Goal: Task Accomplishment & Management: Manage account settings

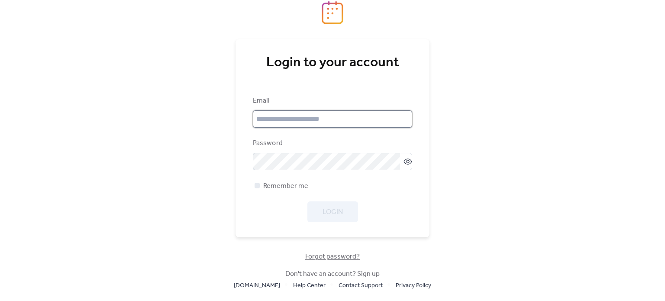
click at [350, 119] on input "email" at bounding box center [332, 118] width 159 height 17
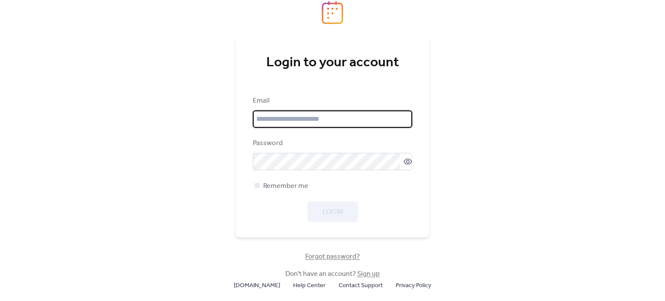
type input "**********"
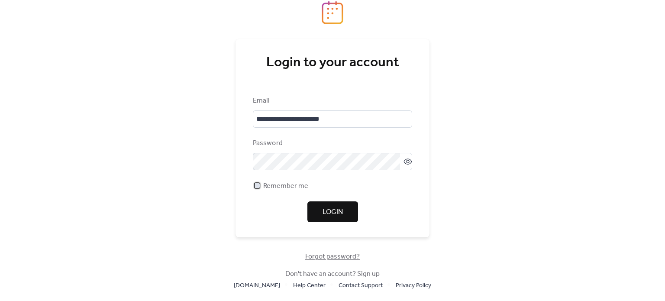
click at [278, 183] on span "Remember me" at bounding box center [285, 186] width 45 height 10
click at [336, 211] on span "Login" at bounding box center [332, 212] width 20 height 10
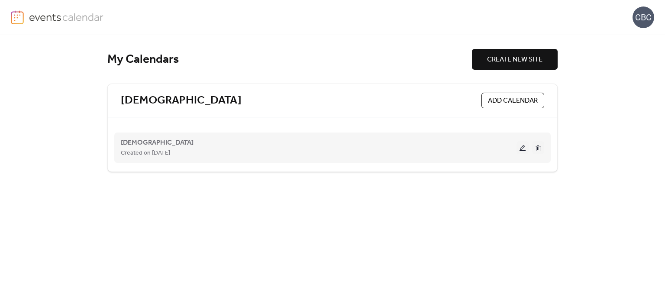
click at [522, 147] on button at bounding box center [522, 147] width 12 height 13
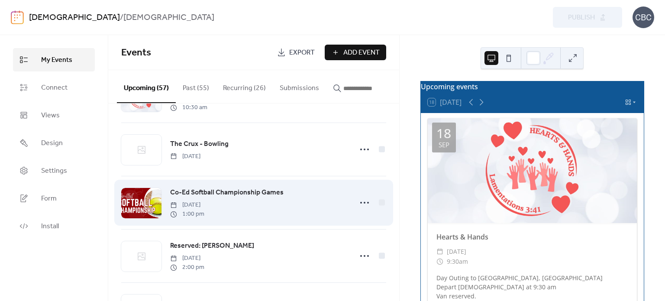
scroll to position [173, 0]
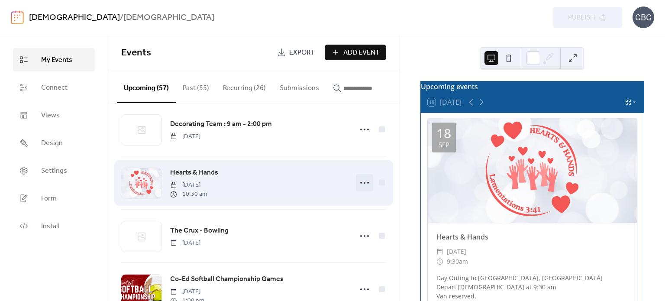
click at [364, 184] on circle at bounding box center [365, 183] width 2 height 2
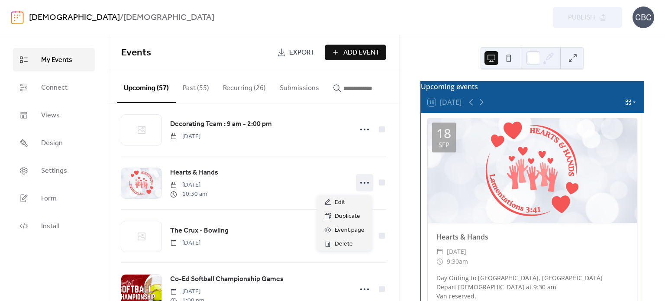
click at [633, 103] on icon at bounding box center [634, 103] width 3 height 2
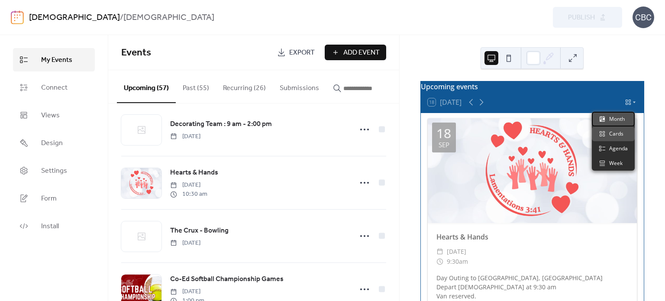
click at [620, 120] on span "Month" at bounding box center [617, 119] width 16 height 8
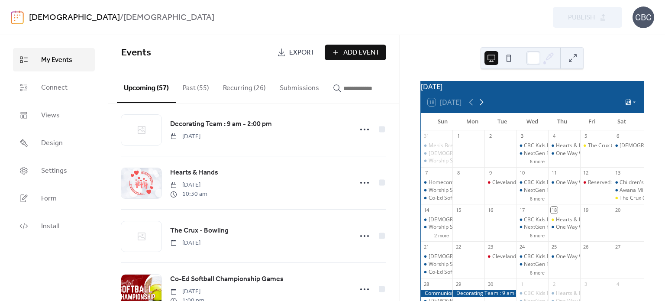
click at [480, 107] on icon at bounding box center [481, 102] width 10 height 10
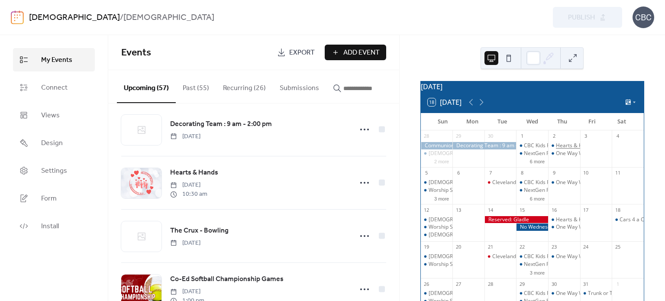
click at [562, 149] on div "Hearts & Hands" at bounding box center [575, 145] width 39 height 7
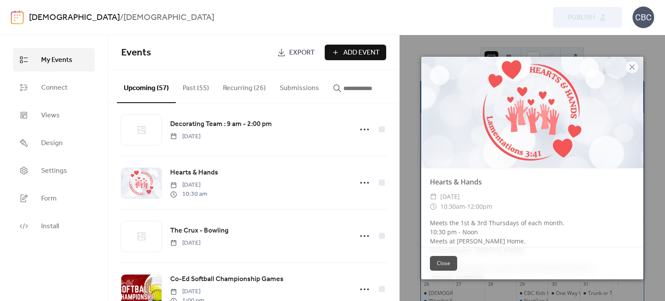
scroll to position [33, 0]
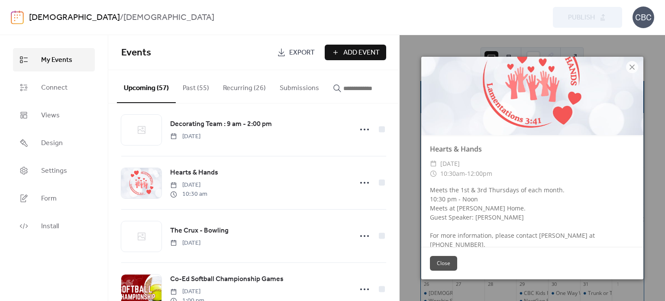
click at [450, 262] on button "Close" at bounding box center [443, 263] width 27 height 15
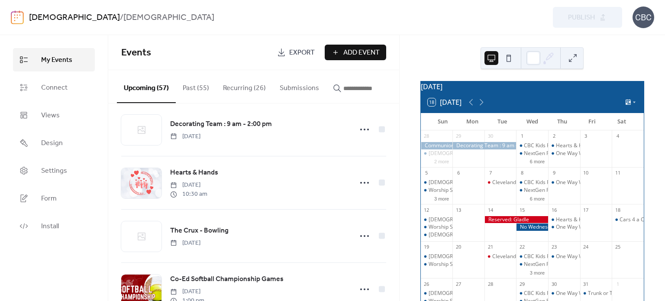
click at [428, 56] on div "[DATE] 18 [DATE] Sun Mon Tue Wed Thu Fri Sat 28 [DEMOGRAPHIC_DATA] Project 2 mo…" at bounding box center [531, 168] width 265 height 266
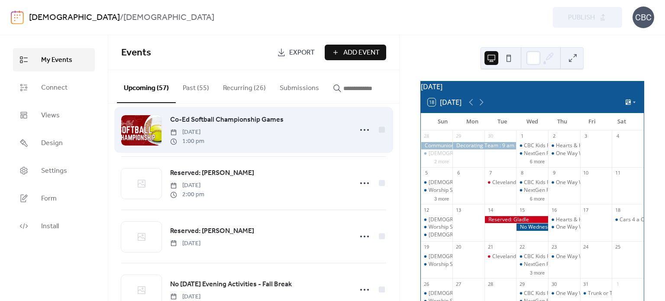
scroll to position [390, 0]
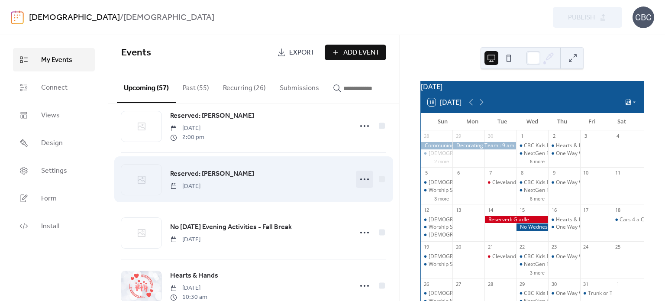
click at [362, 180] on icon at bounding box center [364, 179] width 14 height 14
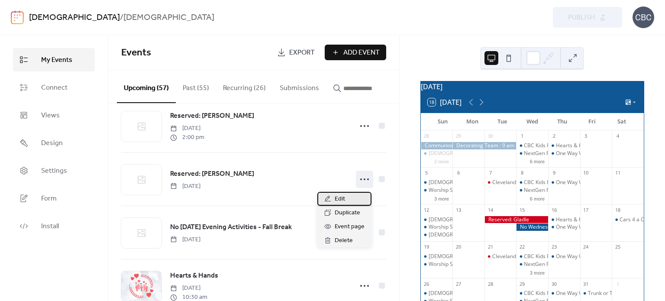
click at [346, 198] on div "Edit" at bounding box center [344, 199] width 54 height 14
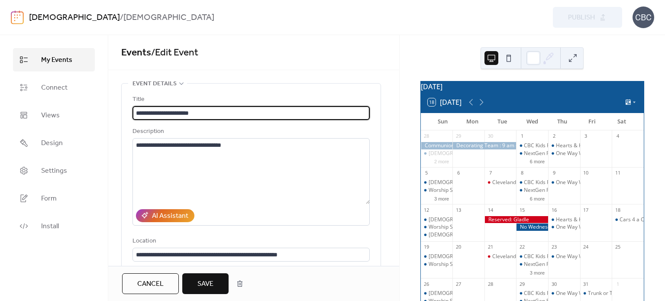
type input "**********"
click at [205, 284] on span "Save" at bounding box center [205, 284] width 16 height 10
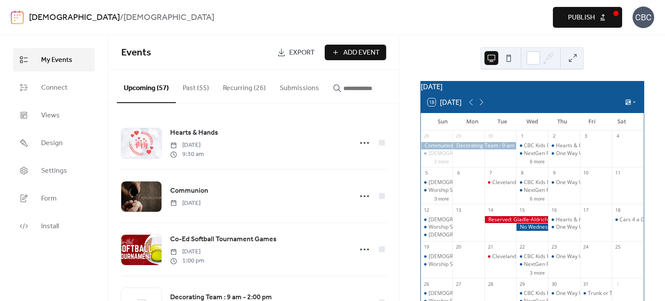
click at [577, 13] on span "Publish" at bounding box center [581, 18] width 27 height 10
